Goal: Information Seeking & Learning: Learn about a topic

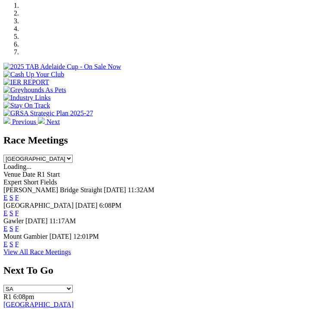
scroll to position [294, 0]
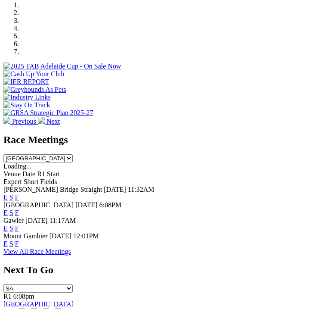
click at [19, 193] on span "F" at bounding box center [17, 196] width 4 height 7
click at [19, 193] on link "F" at bounding box center [17, 196] width 4 height 7
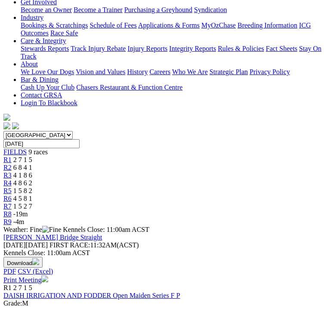
scroll to position [190, 0]
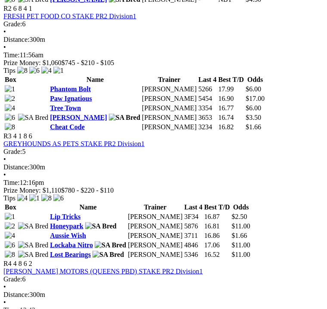
scroll to position [589, 0]
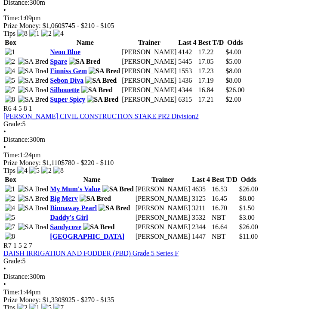
scroll to position [1025, 0]
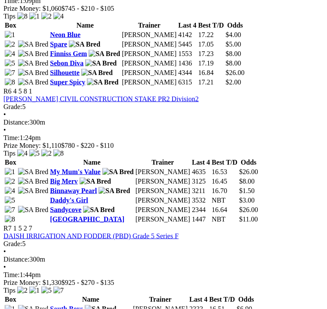
click at [73, 278] on div "Prize Money: $1,330 $925 - $270 - $135" at bounding box center [163, 282] width 320 height 8
click at [6, 247] on span "•" at bounding box center [4, 250] width 3 height 7
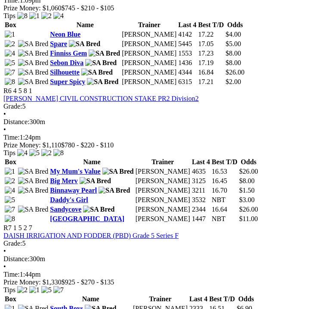
click at [62, 231] on link "DAISH IRRIGATION AND FODDER (PBD) Grade 5 Series F" at bounding box center [90, 234] width 175 height 7
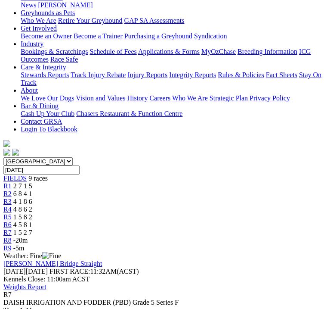
scroll to position [147, 0]
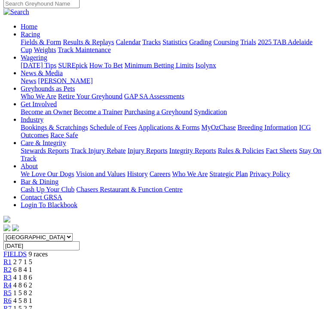
scroll to position [69, 0]
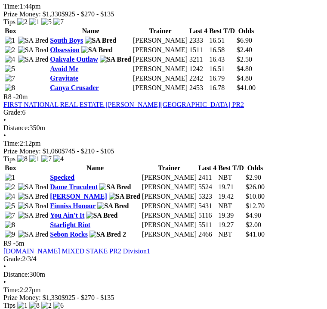
scroll to position [1293, 0]
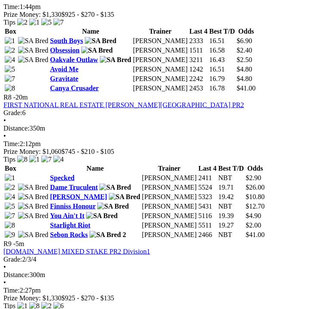
click at [5, 221] on img at bounding box center [10, 225] width 10 height 8
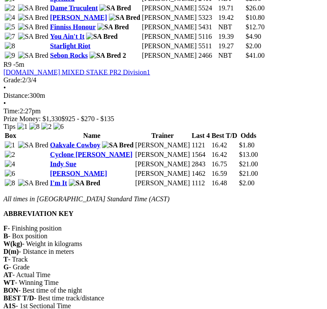
scroll to position [1480, 0]
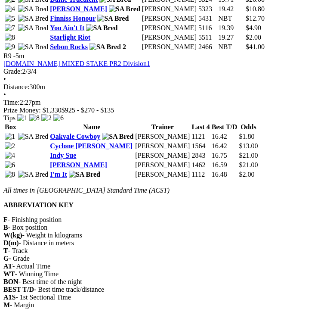
click at [5, 170] on img at bounding box center [10, 174] width 10 height 8
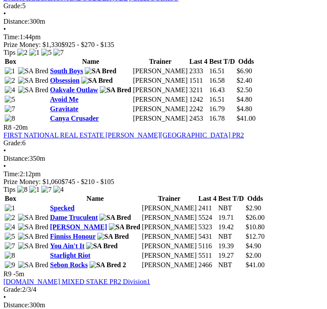
scroll to position [1262, 0]
